Goal: Book appointment/travel/reservation

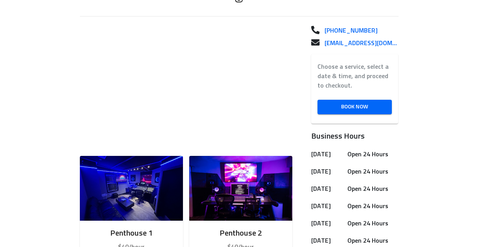
scroll to position [219, 0]
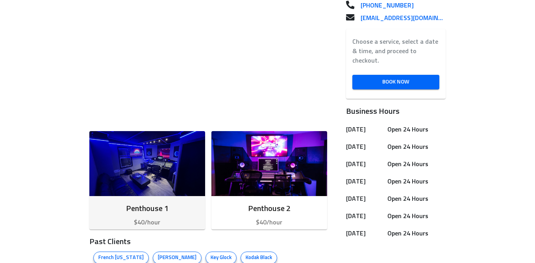
scroll to position [293, 0]
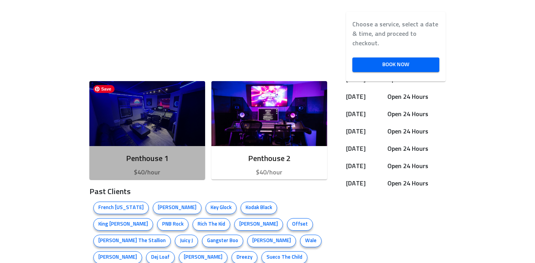
click at [160, 107] on img "button" at bounding box center [147, 113] width 116 height 65
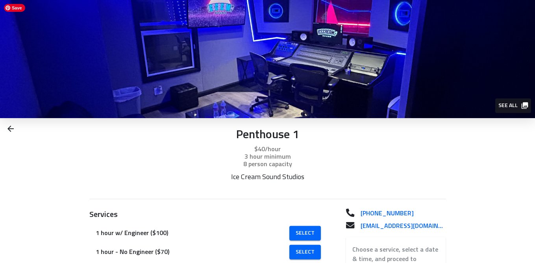
click at [431, 76] on img at bounding box center [267, 59] width 535 height 118
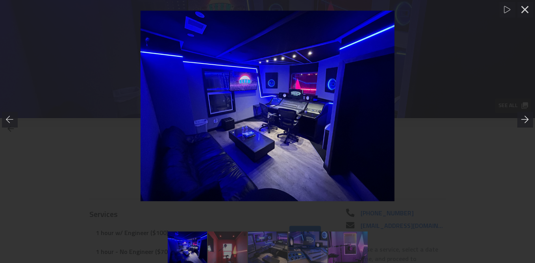
click at [521, 121] on icon at bounding box center [525, 120] width 8 height 8
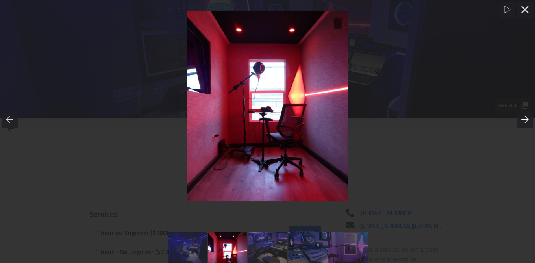
click at [521, 121] on icon at bounding box center [525, 120] width 8 height 8
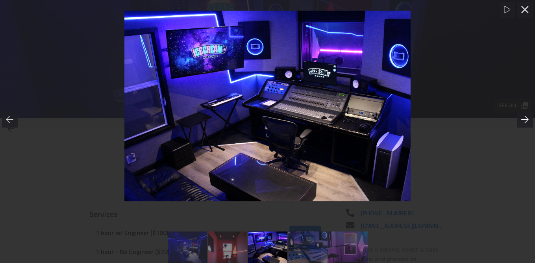
click at [521, 121] on icon at bounding box center [525, 120] width 8 height 8
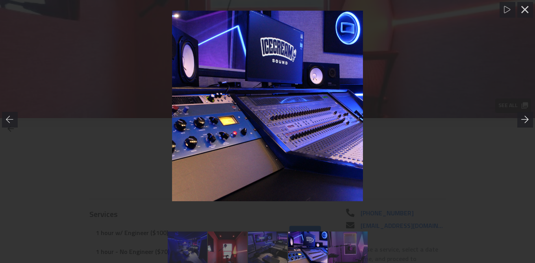
click at [521, 121] on icon at bounding box center [525, 120] width 8 height 8
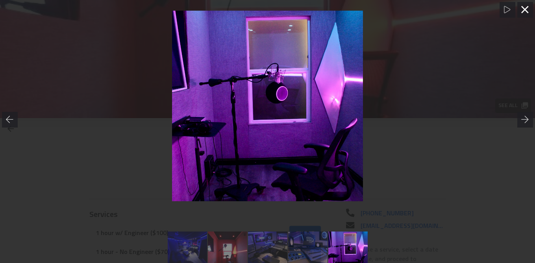
click at [524, 10] on icon at bounding box center [524, 9] width 7 height 7
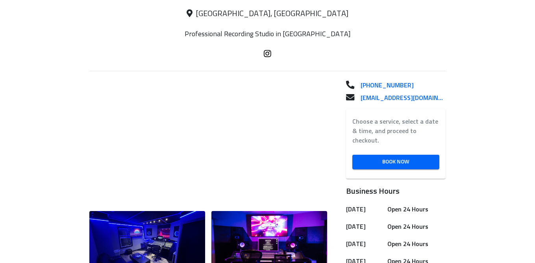
scroll to position [326, 0]
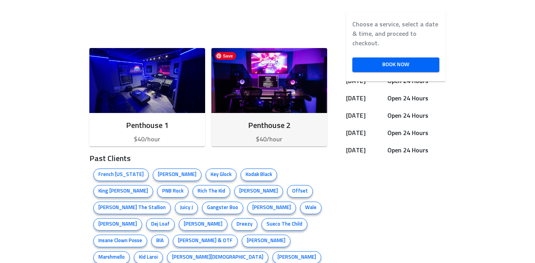
click at [262, 79] on img "button" at bounding box center [269, 80] width 116 height 65
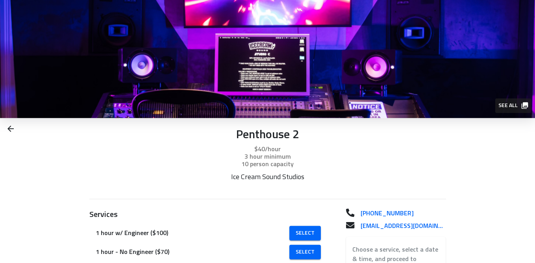
drag, startPoint x: 455, startPoint y: 125, endPoint x: 452, endPoint y: 107, distance: 18.3
click at [455, 122] on div "Penthouse 2 $40/hour 3 hour minimum 10 person capacity Ice Cream Sound Studios" at bounding box center [267, 161] width 535 height 87
click at [452, 107] on img at bounding box center [267, 59] width 535 height 118
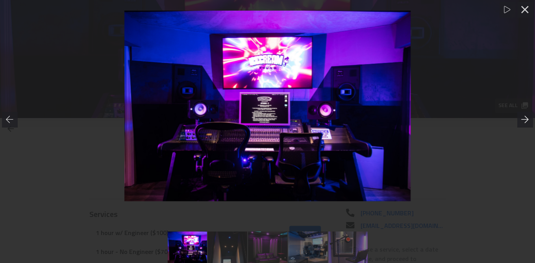
click at [522, 119] on icon at bounding box center [524, 119] width 7 height 7
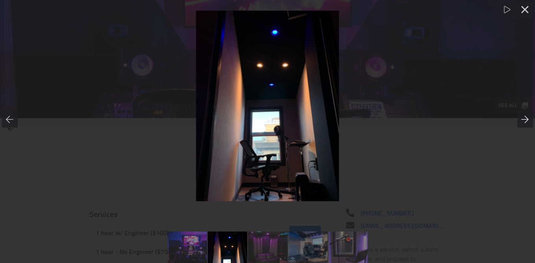
click at [522, 119] on icon at bounding box center [524, 119] width 7 height 7
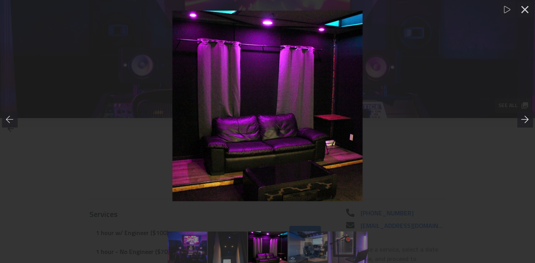
click at [522, 119] on icon at bounding box center [524, 119] width 7 height 7
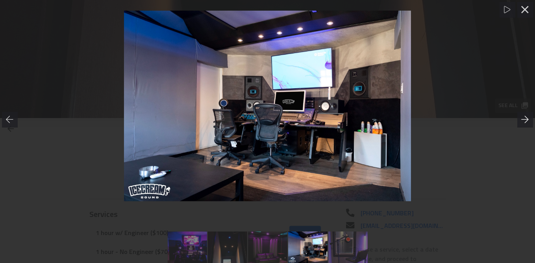
click at [522, 119] on icon at bounding box center [524, 119] width 7 height 7
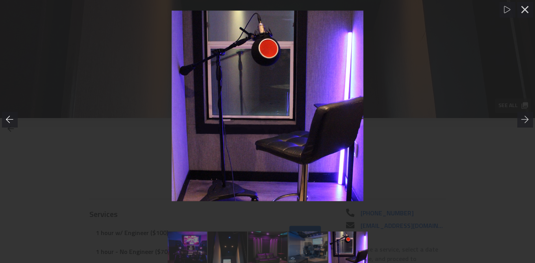
click at [11, 122] on icon at bounding box center [10, 120] width 8 height 8
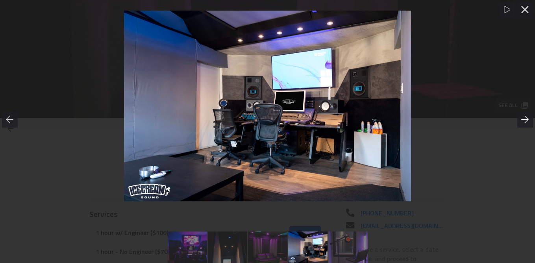
click at [525, 118] on icon at bounding box center [525, 120] width 8 height 8
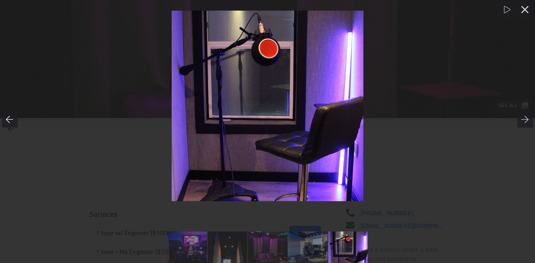
click at [8, 122] on icon at bounding box center [10, 120] width 8 height 8
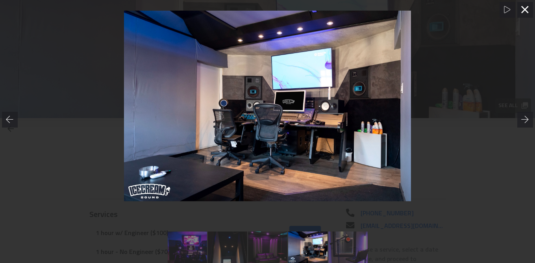
click at [522, 7] on icon at bounding box center [524, 9] width 7 height 7
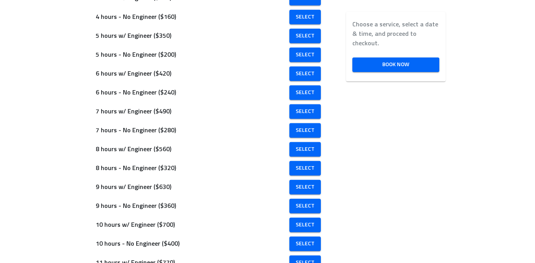
scroll to position [361, 0]
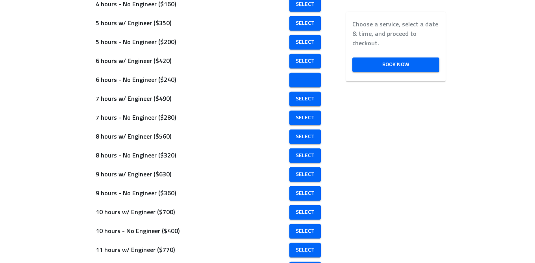
click at [300, 81] on span "Select" at bounding box center [304, 80] width 19 height 10
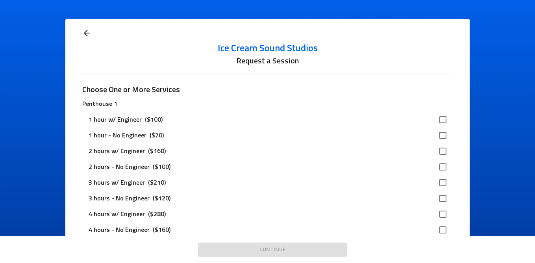
scroll to position [133, 0]
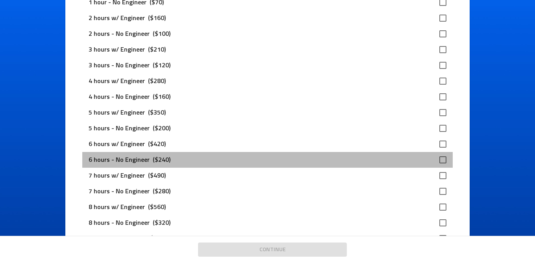
click at [149, 159] on p "($240)" at bounding box center [161, 159] width 24 height 9
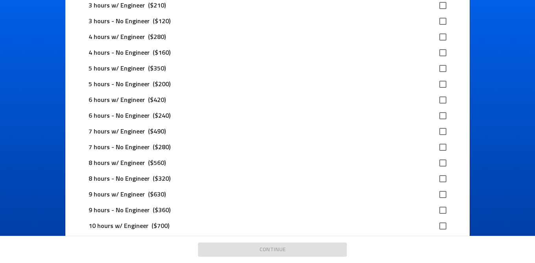
scroll to position [184, 0]
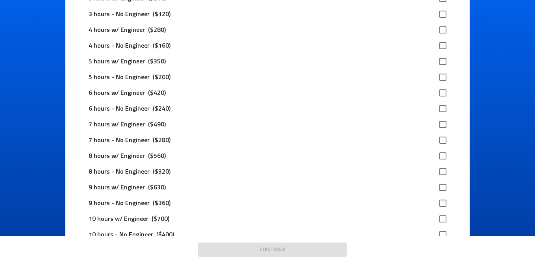
click at [442, 112] on input "checkbox" at bounding box center [442, 108] width 17 height 17
checkbox input "true"
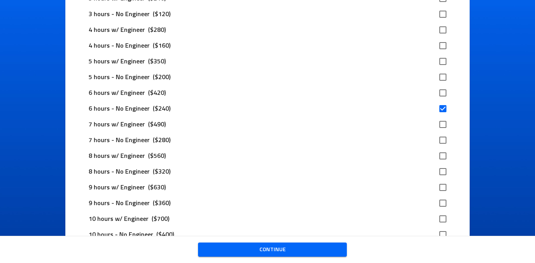
click at [279, 253] on span "Continue" at bounding box center [272, 250] width 136 height 10
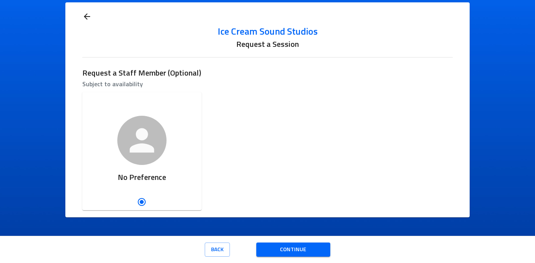
scroll to position [17, 0]
click at [281, 255] on button "Continue" at bounding box center [293, 249] width 74 height 15
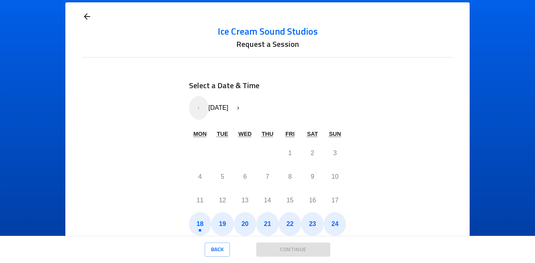
scroll to position [73, 0]
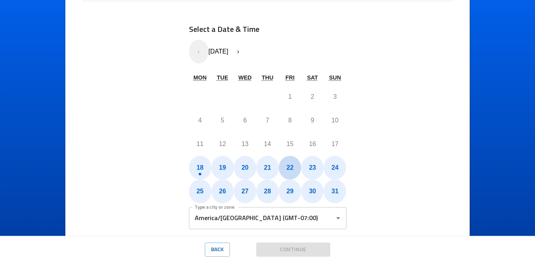
click at [290, 168] on abbr "22" at bounding box center [289, 167] width 7 height 7
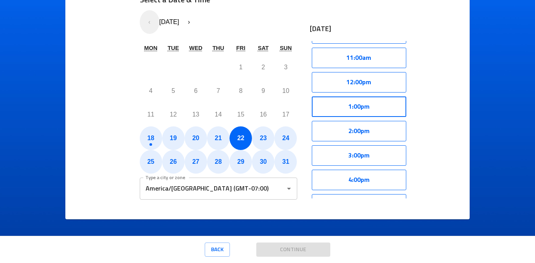
scroll to position [230, 0]
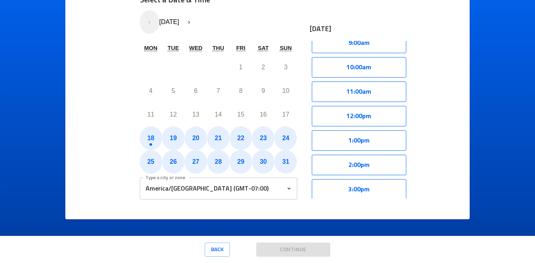
click at [439, 115] on div "Select a Date & Time « ‹ August 2025 › » Mon Tue Wed Thu Fri Sat Sun 28 29 30 3…" at bounding box center [267, 96] width 370 height 231
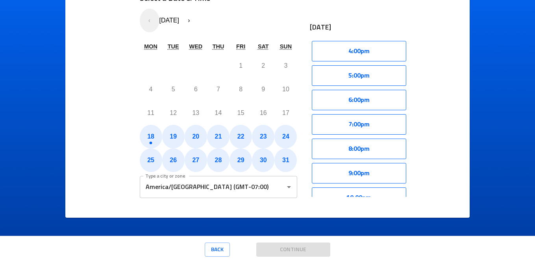
scroll to position [391, 0]
